Goal: Task Accomplishment & Management: Use online tool/utility

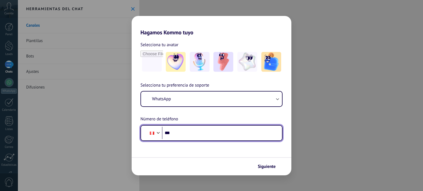
click at [200, 136] on input "***" at bounding box center [220, 133] width 116 height 13
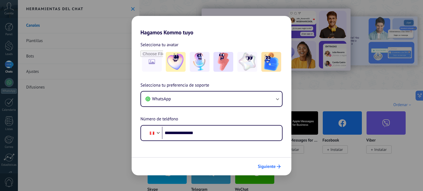
click at [274, 167] on span "Siguiente" at bounding box center [267, 167] width 18 height 4
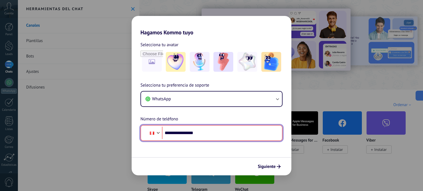
click at [173, 133] on input "**********" at bounding box center [220, 133] width 116 height 13
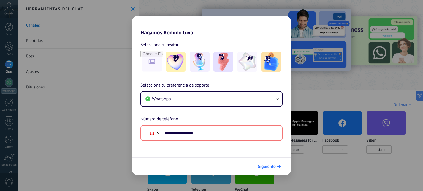
click at [271, 169] on button "Siguiente" at bounding box center [269, 166] width 28 height 9
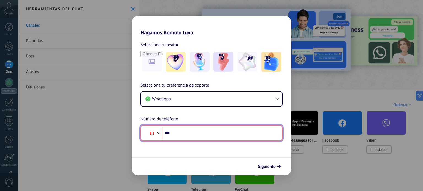
type input "**"
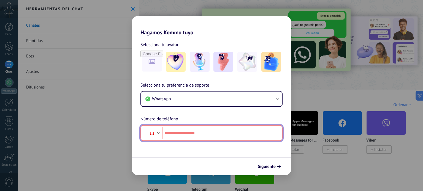
click at [201, 133] on input "tel" at bounding box center [220, 133] width 116 height 13
click at [155, 132] on div at bounding box center [158, 132] width 7 height 7
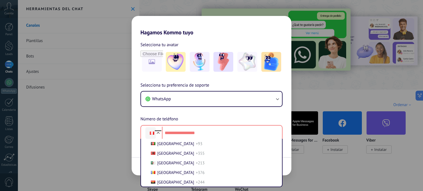
scroll to position [1395, 0]
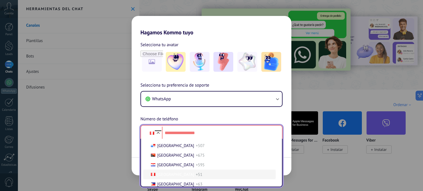
click at [161, 177] on span "Peru" at bounding box center [175, 174] width 37 height 5
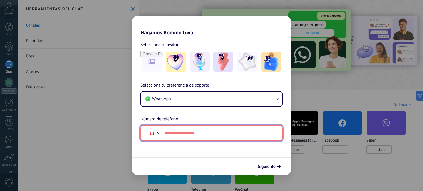
click at [182, 135] on input "tel" at bounding box center [220, 133] width 116 height 13
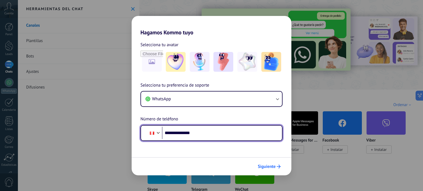
type input "**********"
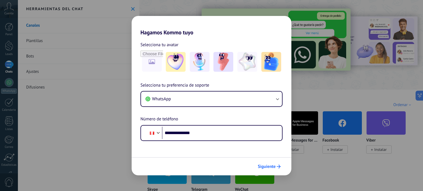
click at [264, 165] on span "Siguiente" at bounding box center [267, 167] width 18 height 4
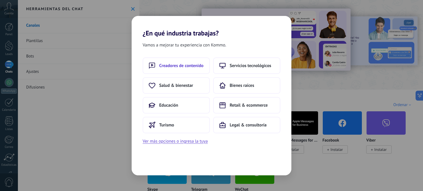
click at [188, 60] on button "Creadores de contenido" at bounding box center [176, 66] width 67 height 17
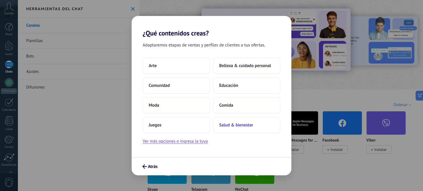
click at [239, 120] on button "Salud & bienestar" at bounding box center [246, 125] width 67 height 17
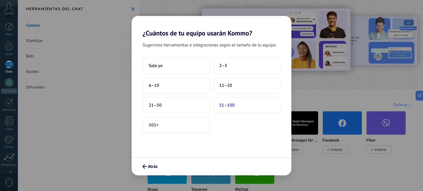
click at [245, 102] on button "51–100" at bounding box center [246, 105] width 67 height 17
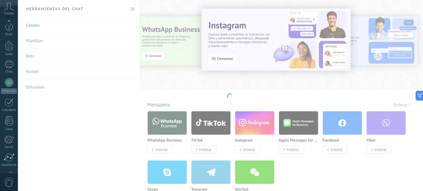
scroll to position [37, 0]
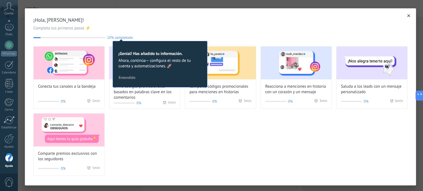
click at [408, 15] on button "button" at bounding box center [409, 16] width 6 height 6
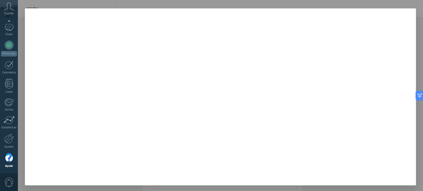
click at [158, 3] on div at bounding box center [220, 95] width 405 height 191
click at [1, 56] on div "Panel Leads Chats WhatsApp Clientes" at bounding box center [9, 79] width 18 height 188
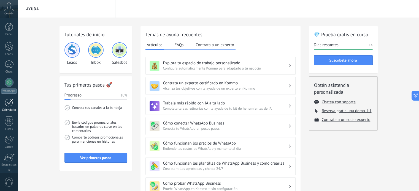
click at [14, 63] on div "Panel Leads Chats WhatsApp Clientes" at bounding box center [9, 117] width 18 height 188
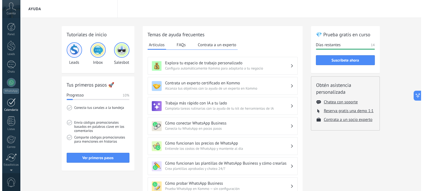
scroll to position [37, 0]
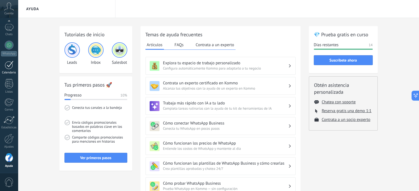
click at [14, 63] on link "Calendario" at bounding box center [9, 68] width 18 height 14
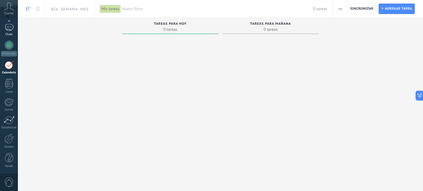
click at [9, 26] on div at bounding box center [9, 27] width 9 height 8
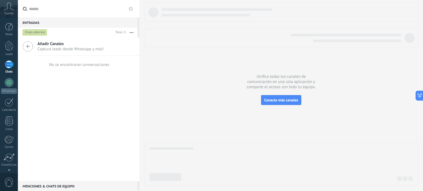
click at [129, 7] on icon at bounding box center [131, 9] width 4 height 4
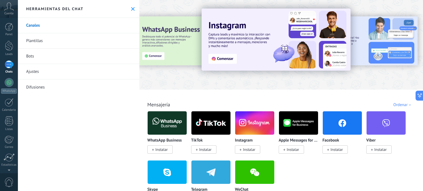
click at [32, 55] on link "Bots" at bounding box center [78, 56] width 121 height 15
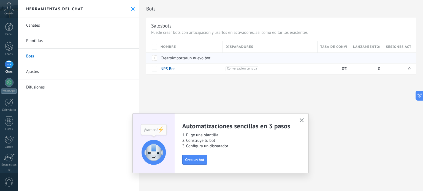
click at [180, 59] on span "importar" at bounding box center [179, 58] width 15 height 5
click at [0, 0] on input "importar un nuevo bot" at bounding box center [0, 0] width 0 height 0
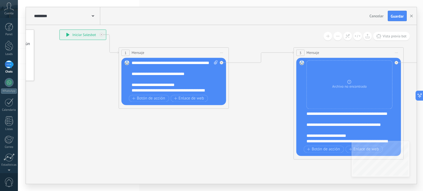
drag, startPoint x: 168, startPoint y: 145, endPoint x: 85, endPoint y: 108, distance: 91.5
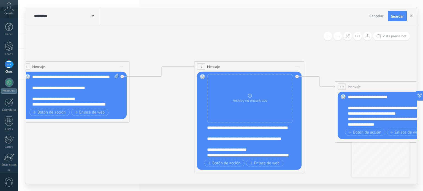
drag, startPoint x: 270, startPoint y: 130, endPoint x: 143, endPoint y: 119, distance: 127.6
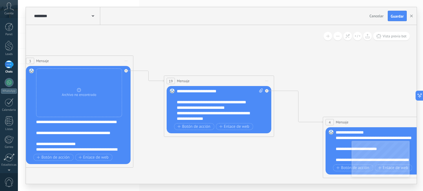
drag, startPoint x: 321, startPoint y: 127, endPoint x: 178, endPoint y: 146, distance: 144.6
click at [178, 146] on icon at bounding box center [346, 176] width 1389 height 553
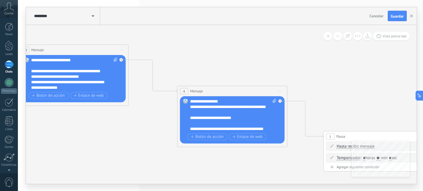
drag, startPoint x: 368, startPoint y: 99, endPoint x: 221, endPoint y: 70, distance: 149.9
click at [221, 70] on icon at bounding box center [200, 145] width 1389 height 553
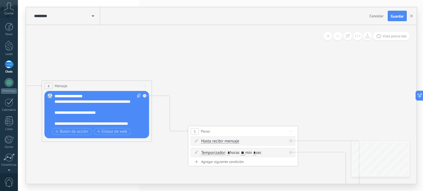
drag, startPoint x: 364, startPoint y: 113, endPoint x: 234, endPoint y: 73, distance: 136.2
click at [234, 73] on icon at bounding box center [65, 140] width 1389 height 553
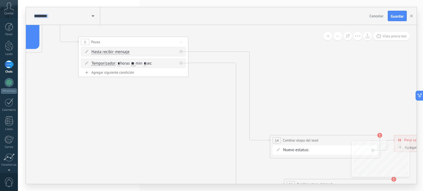
drag, startPoint x: 330, startPoint y: 76, endPoint x: 217, endPoint y: 20, distance: 125.8
click at [217, 20] on div "**********" at bounding box center [221, 95] width 390 height 177
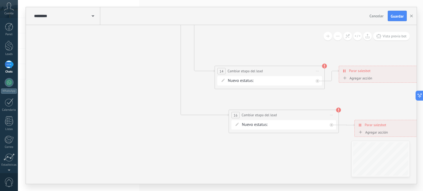
drag, startPoint x: 330, startPoint y: 103, endPoint x: 275, endPoint y: 34, distance: 88.3
click at [393, 18] on span "Guardar" at bounding box center [396, 16] width 13 height 4
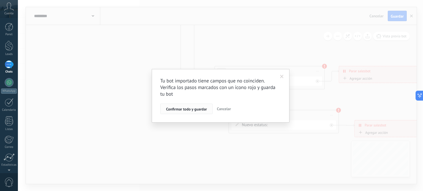
click at [201, 108] on span "Confirmar todo y guardar" at bounding box center [186, 109] width 41 height 4
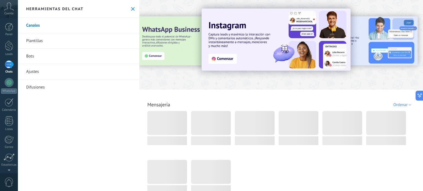
click at [30, 25] on link "Canales" at bounding box center [78, 25] width 121 height 15
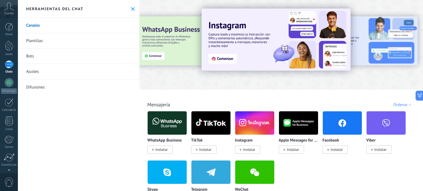
click at [39, 28] on link "Canales" at bounding box center [78, 25] width 121 height 15
click at [34, 27] on link "Canales" at bounding box center [78, 25] width 121 height 15
click at [131, 10] on use at bounding box center [133, 9] width 4 height 4
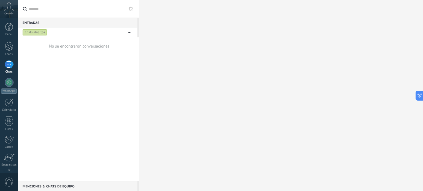
click at [131, 10] on use at bounding box center [131, 9] width 4 height 4
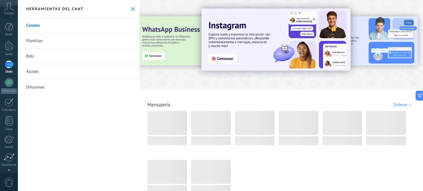
click at [31, 55] on link "Bots" at bounding box center [78, 56] width 121 height 15
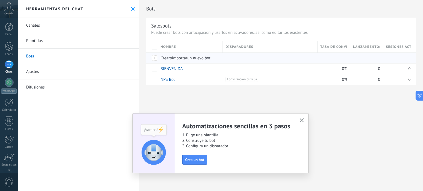
click at [183, 59] on span "importar" at bounding box center [179, 58] width 15 height 5
click at [0, 0] on input "importar un nuevo bot" at bounding box center [0, 0] width 0 height 0
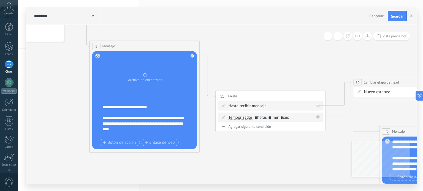
drag, startPoint x: 307, startPoint y: 112, endPoint x: 254, endPoint y: 37, distance: 92.2
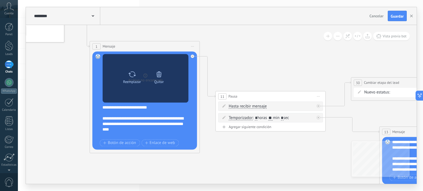
click at [158, 77] on icon at bounding box center [159, 75] width 5 height 6
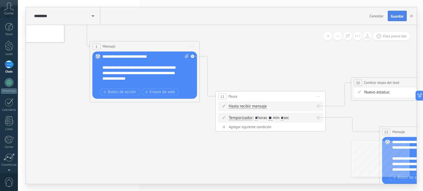
click at [397, 17] on span "Guardar" at bounding box center [396, 16] width 13 height 4
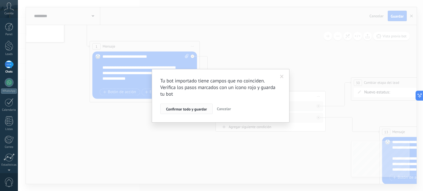
click at [195, 107] on span "Confirmar todo y guardar" at bounding box center [186, 109] width 41 height 4
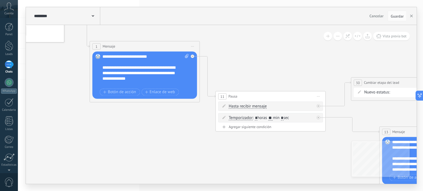
click at [9, 65] on div at bounding box center [9, 65] width 9 height 8
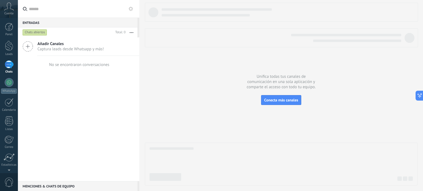
click at [12, 69] on link "Chats" at bounding box center [9, 67] width 18 height 13
click at [131, 10] on use at bounding box center [131, 9] width 4 height 4
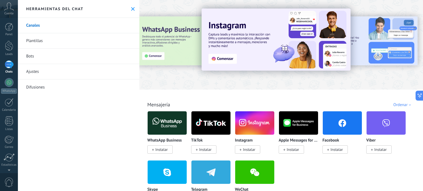
click at [30, 59] on link "Bots" at bounding box center [78, 56] width 121 height 15
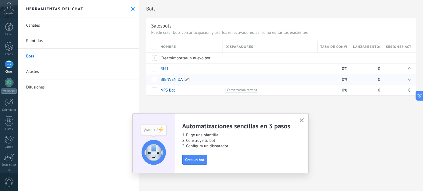
click at [174, 79] on link "BIENVENIDA" at bounding box center [171, 79] width 22 height 5
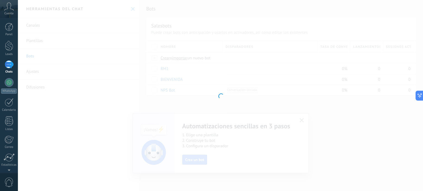
type input "**********"
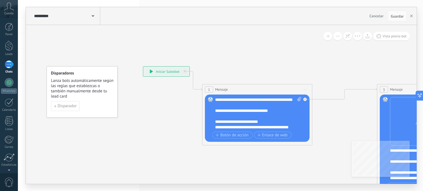
click at [299, 101] on span at bounding box center [298, 113] width 5 height 33
click input "Subir" at bounding box center [0, 0] width 0 height 0
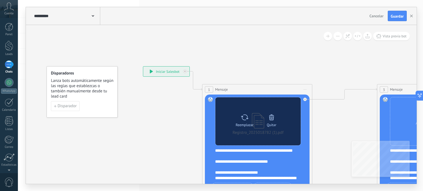
click at [271, 119] on icon at bounding box center [271, 118] width 8 height 8
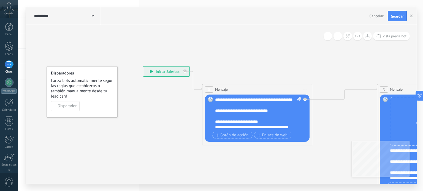
click at [296, 100] on span at bounding box center [298, 113] width 5 height 33
click input "Subir" at bounding box center [0, 0] width 0 height 0
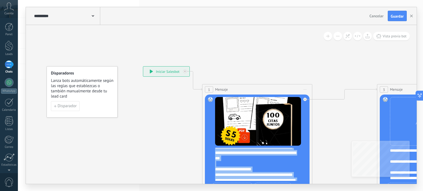
scroll to position [171, 0]
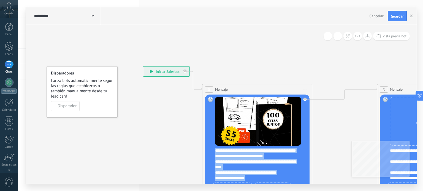
drag, startPoint x: 216, startPoint y: 151, endPoint x: 286, endPoint y: 204, distance: 87.9
click at [286, 191] on html ".abccls-1,.abccls-2{fill-rule:evenodd}.abccls-2{fill:#fff} .abfcls-1{fill:none}…" at bounding box center [211, 95] width 423 height 191
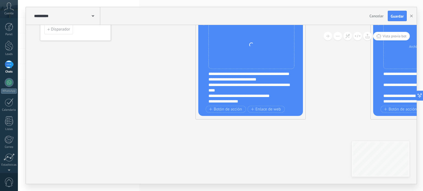
drag, startPoint x: 321, startPoint y: 142, endPoint x: 314, endPoint y: 64, distance: 77.7
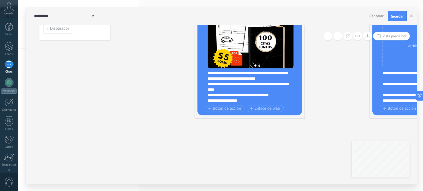
click at [252, 100] on div "**********" at bounding box center [253, 87] width 92 height 33
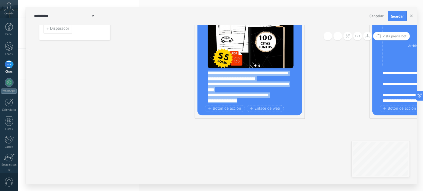
drag, startPoint x: 207, startPoint y: 74, endPoint x: 267, endPoint y: 115, distance: 72.7
click at [267, 115] on div "1 Mensaje ******* (a): Todos los contactos - canales seleccionados Todos los co…" at bounding box center [250, 63] width 110 height 112
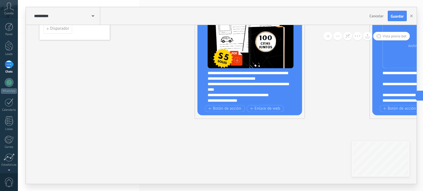
scroll to position [0, 0]
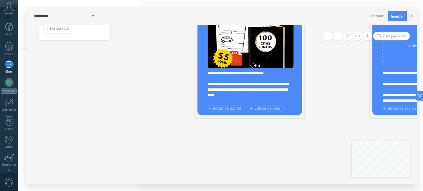
click at [208, 84] on div "**********" at bounding box center [248, 90] width 82 height 17
click at [231, 95] on div "**********" at bounding box center [248, 90] width 82 height 17
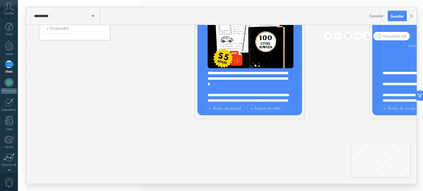
scroll to position [72, 0]
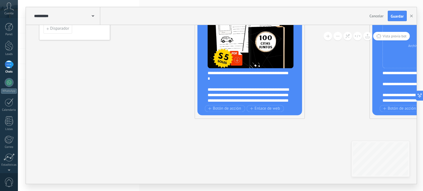
click at [240, 90] on div "**********" at bounding box center [248, 101] width 82 height 28
click at [256, 89] on div "**********" at bounding box center [248, 101] width 82 height 28
click at [207, 95] on div "**********" at bounding box center [248, 101] width 82 height 28
click at [208, 101] on div "**********" at bounding box center [248, 101] width 82 height 28
click at [283, 94] on div "**********" at bounding box center [248, 101] width 82 height 28
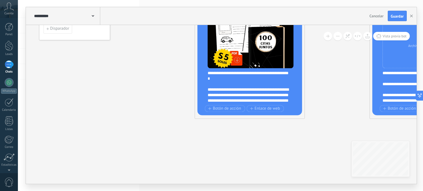
click at [220, 100] on div "**********" at bounding box center [248, 101] width 82 height 28
click at [221, 99] on div "**********" at bounding box center [248, 101] width 82 height 28
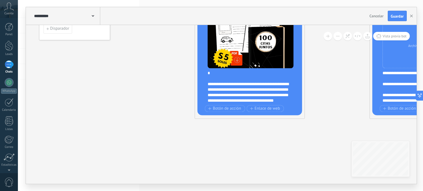
scroll to position [83, 0]
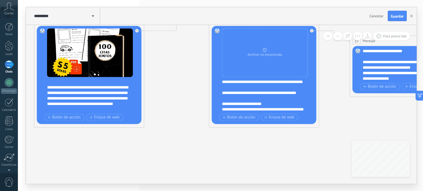
drag, startPoint x: 292, startPoint y: 152, endPoint x: 131, endPoint y: 161, distance: 161.0
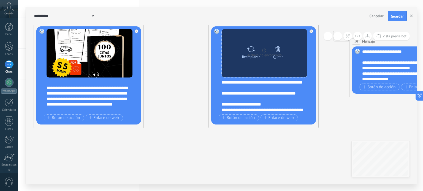
click at [276, 53] on div at bounding box center [278, 49] width 8 height 11
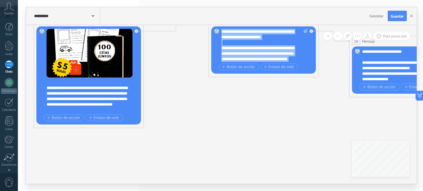
scroll to position [72, 0]
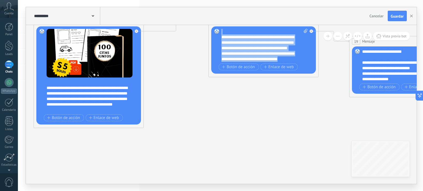
drag, startPoint x: 223, startPoint y: 32, endPoint x: 310, endPoint y: 69, distance: 94.0
click at [310, 69] on div "Reemplazar Quitar Convertir a mensaje de voz Arrastre la imagen aquí para adjun…" at bounding box center [263, 49] width 105 height 47
paste div
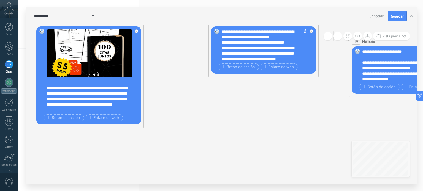
scroll to position [0, 0]
click at [263, 38] on div "**********" at bounding box center [264, 45] width 86 height 33
click at [277, 38] on div "**********" at bounding box center [259, 34] width 77 height 11
click at [294, 44] on div "**********" at bounding box center [259, 43] width 77 height 6
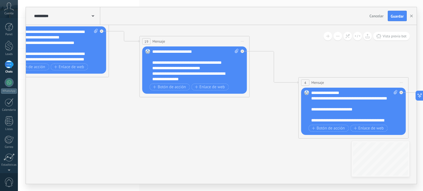
drag, startPoint x: 306, startPoint y: 125, endPoint x: 83, endPoint y: 121, distance: 223.7
click at [83, 121] on icon at bounding box center [321, 145] width 1389 height 570
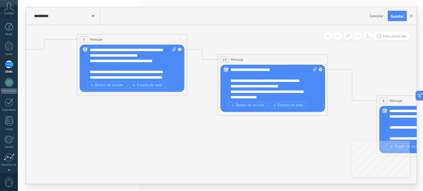
drag, startPoint x: 114, startPoint y: 125, endPoint x: 207, endPoint y: 148, distance: 95.2
click at [207, 148] on icon at bounding box center [399, 164] width 1389 height 570
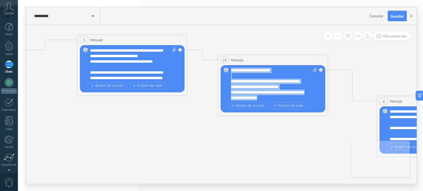
scroll to position [17, 0]
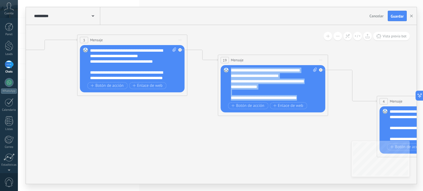
drag, startPoint x: 233, startPoint y: 71, endPoint x: 318, endPoint y: 154, distance: 119.1
paste div
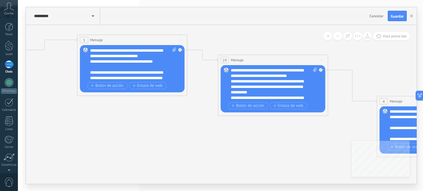
scroll to position [0, 0]
click at [291, 70] on div "**********" at bounding box center [274, 84] width 86 height 33
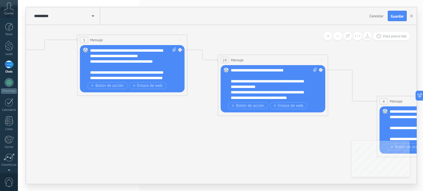
scroll to position [44, 0]
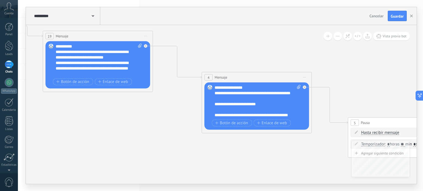
drag, startPoint x: 285, startPoint y: 140, endPoint x: 105, endPoint y: 113, distance: 182.0
click at [105, 113] on icon at bounding box center [225, 140] width 1389 height 570
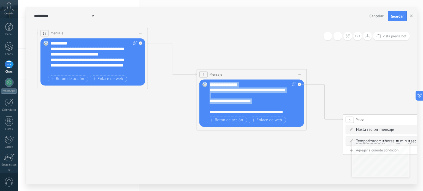
scroll to position [17, 0]
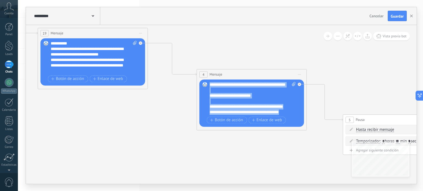
drag, startPoint x: 209, startPoint y: 83, endPoint x: 294, endPoint y: 147, distance: 106.5
paste div
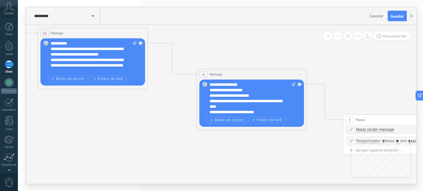
scroll to position [0, 0]
click at [275, 98] on div "**********" at bounding box center [247, 96] width 77 height 6
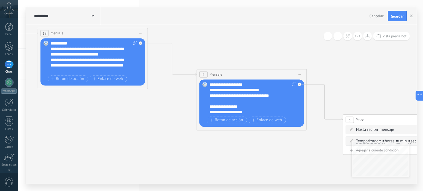
click at [256, 104] on div "**********" at bounding box center [247, 107] width 77 height 6
click at [229, 95] on div "**********" at bounding box center [247, 93] width 77 height 11
click at [264, 110] on div "*******" at bounding box center [247, 113] width 77 height 6
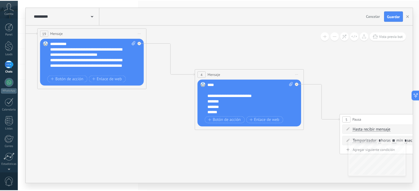
scroll to position [0, 0]
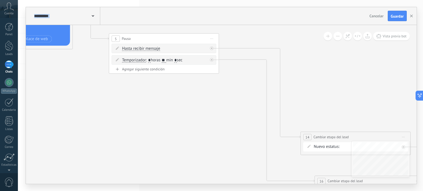
drag, startPoint x: 310, startPoint y: 159, endPoint x: 69, endPoint y: 78, distance: 253.8
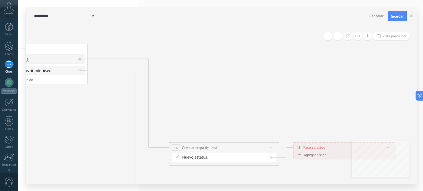
drag, startPoint x: 281, startPoint y: 79, endPoint x: 156, endPoint y: 90, distance: 125.1
click at [393, 16] on span "Guardar" at bounding box center [396, 16] width 13 height 4
click at [7, 52] on link "Leads" at bounding box center [9, 48] width 18 height 15
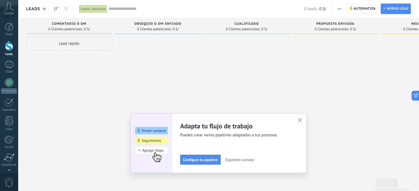
click at [366, 10] on span "Automatiza" at bounding box center [364, 9] width 22 height 10
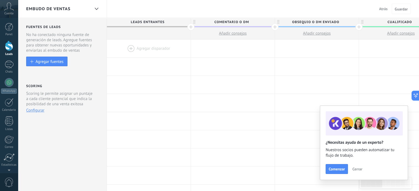
click at [127, 47] on div at bounding box center [149, 49] width 84 height 18
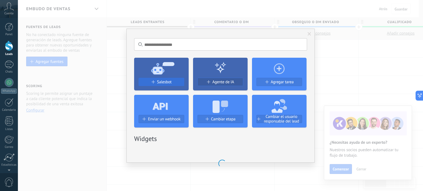
click at [150, 82] on div "Salesbot" at bounding box center [161, 82] width 45 height 5
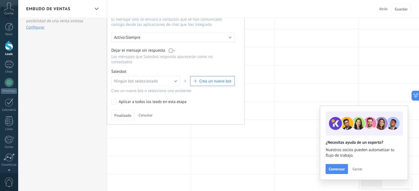
scroll to position [96, 0]
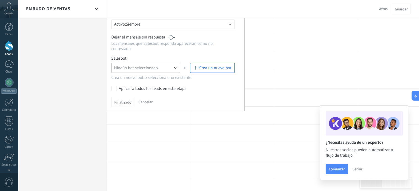
click at [171, 69] on button "Ningún bot seleccionado" at bounding box center [145, 68] width 69 height 10
click at [140, 86] on span "BIENVENIDA" at bounding box center [143, 86] width 70 height 5
click at [120, 99] on button "Finalizado" at bounding box center [122, 102] width 23 height 10
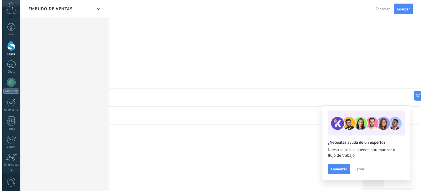
scroll to position [0, 0]
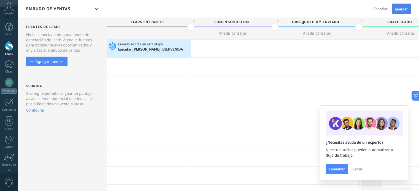
click at [395, 10] on span "Guardar" at bounding box center [400, 9] width 13 height 4
click at [7, 47] on div at bounding box center [9, 46] width 8 height 10
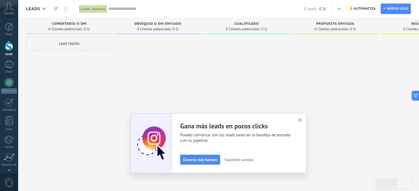
click at [9, 46] on div at bounding box center [9, 46] width 8 height 10
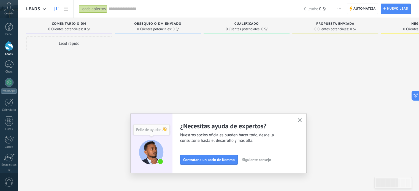
click at [7, 45] on div at bounding box center [9, 46] width 8 height 10
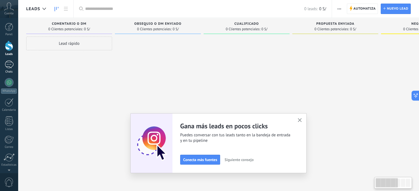
click at [9, 62] on div at bounding box center [9, 65] width 9 height 8
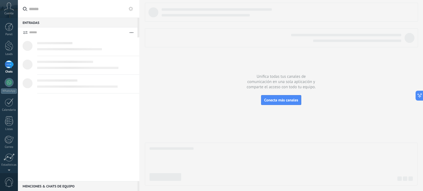
click at [128, 8] on button at bounding box center [130, 9] width 7 height 7
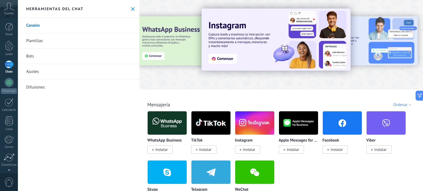
click at [32, 56] on link "Bots" at bounding box center [78, 56] width 121 height 15
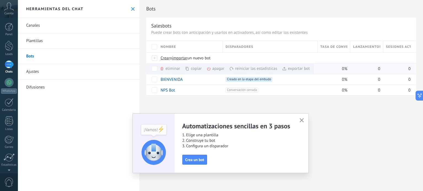
click at [164, 69] on span at bounding box center [162, 69] width 4 height 4
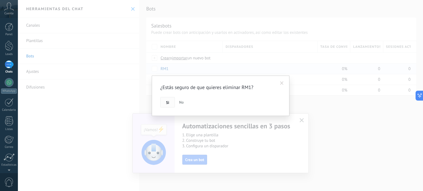
click at [166, 104] on span "Si" at bounding box center [167, 103] width 3 height 4
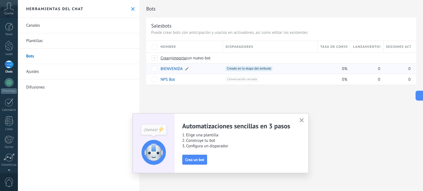
click at [177, 69] on link "BIENVENIDA" at bounding box center [171, 68] width 22 height 5
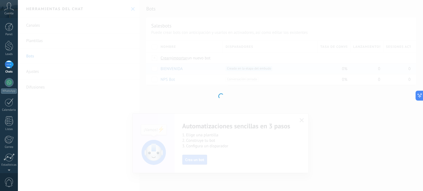
type input "**********"
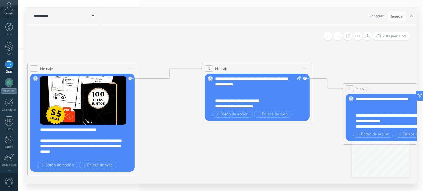
drag, startPoint x: 344, startPoint y: 141, endPoint x: 111, endPoint y: 101, distance: 236.1
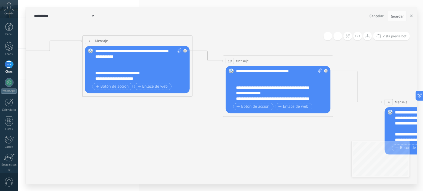
drag, startPoint x: 291, startPoint y: 149, endPoint x: 89, endPoint y: 114, distance: 204.0
click at [89, 114] on icon at bounding box center [405, 165] width 1389 height 570
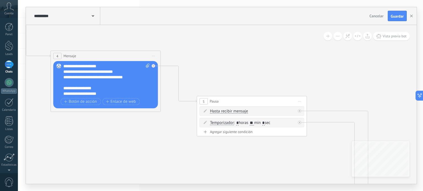
drag, startPoint x: 264, startPoint y: 152, endPoint x: 69, endPoint y: 131, distance: 195.8
click at [69, 131] on icon at bounding box center [74, 119] width 1389 height 570
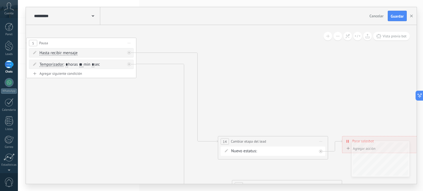
drag, startPoint x: 288, startPoint y: 162, endPoint x: 111, endPoint y: 85, distance: 193.4
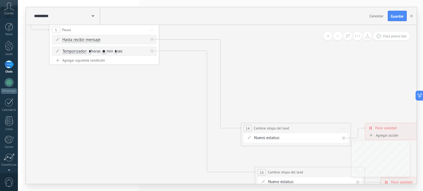
drag, startPoint x: 280, startPoint y: 88, endPoint x: 311, endPoint y: 93, distance: 32.0
click at [0, 0] on div "Comentario o DM Obsequio o DM enviado Cualificado Propuesta enviada Negociación…" at bounding box center [0, 0] width 0 height 0
click at [0, 0] on label "Comentario o DM" at bounding box center [0, 0] width 0 height 0
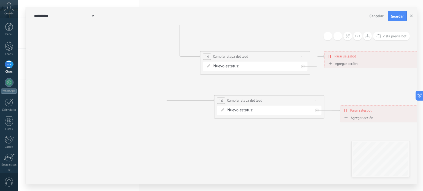
drag, startPoint x: 334, startPoint y: 101, endPoint x: 293, endPoint y: 32, distance: 80.2
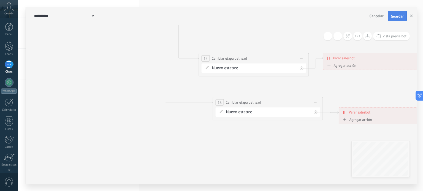
click at [399, 16] on span "Guardar" at bounding box center [396, 16] width 13 height 4
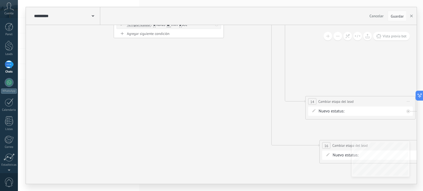
drag, startPoint x: 186, startPoint y: 132, endPoint x: 292, endPoint y: 175, distance: 115.2
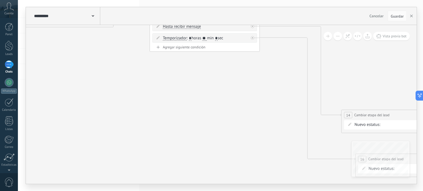
drag, startPoint x: 190, startPoint y: 86, endPoint x: 312, endPoint y: 153, distance: 139.5
click at [312, 153] on icon at bounding box center [26, 34] width 1389 height 570
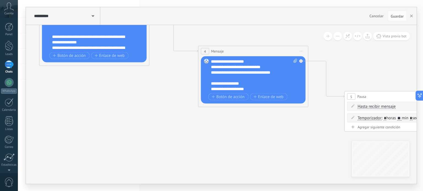
drag, startPoint x: 203, startPoint y: 124, endPoint x: 311, endPoint y: 151, distance: 111.2
click at [311, 151] on icon at bounding box center [221, 114] width 1389 height 570
click at [11, 50] on div at bounding box center [9, 46] width 8 height 10
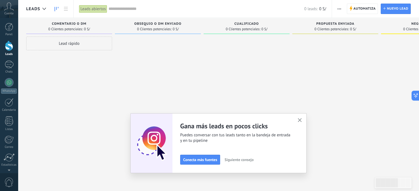
click at [9, 47] on div at bounding box center [9, 46] width 8 height 10
click at [13, 66] on div at bounding box center [9, 65] width 9 height 8
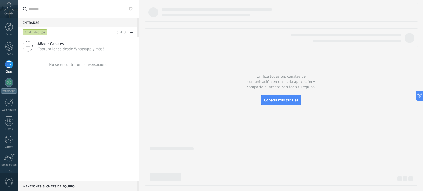
click at [130, 9] on use at bounding box center [131, 9] width 4 height 4
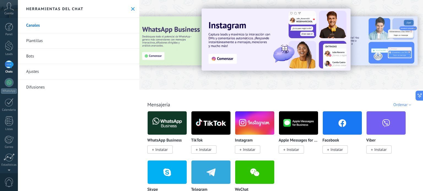
click at [418, 9] on div "Todo Bandeja de entrada Automatizaciones Fuentes de leads Soluciones de IA Inst…" at bounding box center [280, 95] width 283 height 191
drag, startPoint x: 422, startPoint y: 9, endPoint x: 422, endPoint y: 4, distance: 4.5
click at [418, 4] on div "Todo Bandeja de entrada Automatizaciones Fuentes de leads Soluciones de IA Inst…" at bounding box center [280, 95] width 283 height 191
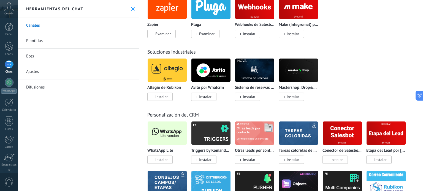
scroll to position [1222, 0]
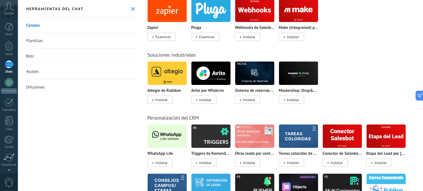
click at [166, 165] on span "Instalar" at bounding box center [161, 162] width 12 height 5
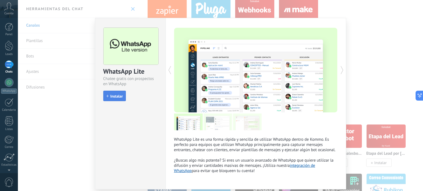
click at [119, 100] on button "Instalar" at bounding box center [114, 96] width 23 height 10
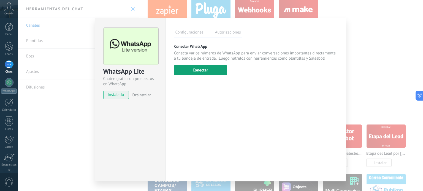
click at [204, 68] on button "Conectar" at bounding box center [200, 70] width 53 height 10
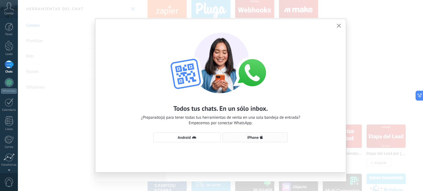
click at [251, 136] on span "iPhone" at bounding box center [253, 138] width 12 height 4
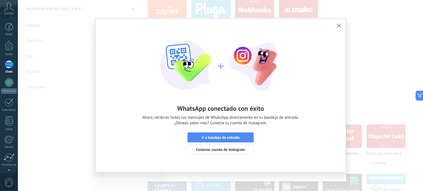
click at [251, 135] on button "Ir a bandeja de entrada" at bounding box center [220, 138] width 66 height 10
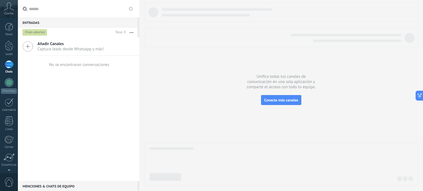
click at [251, 135] on div at bounding box center [281, 94] width 272 height 183
click at [256, 139] on div at bounding box center [281, 94] width 272 height 183
click at [255, 138] on div at bounding box center [281, 94] width 272 height 183
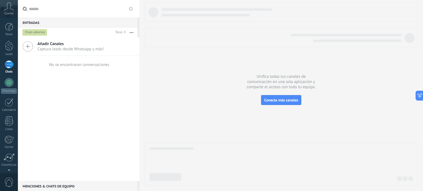
drag, startPoint x: 255, startPoint y: 138, endPoint x: 249, endPoint y: 149, distance: 12.1
click at [249, 149] on div at bounding box center [281, 94] width 272 height 183
